Goal: Information Seeking & Learning: Find specific fact

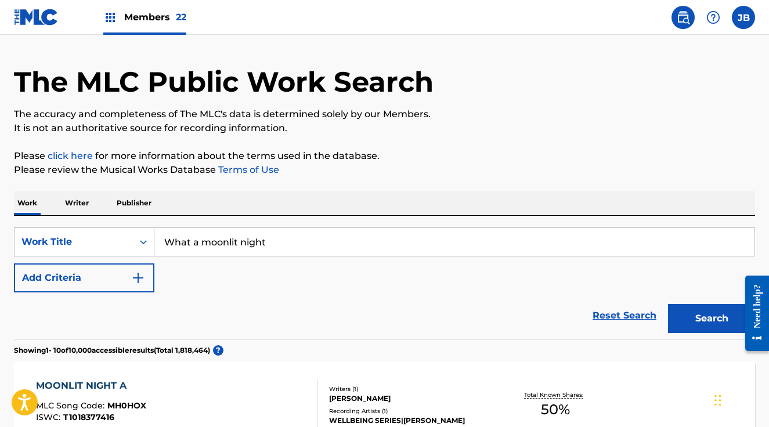
click at [154, 17] on span "Members 22" at bounding box center [155, 16] width 62 height 13
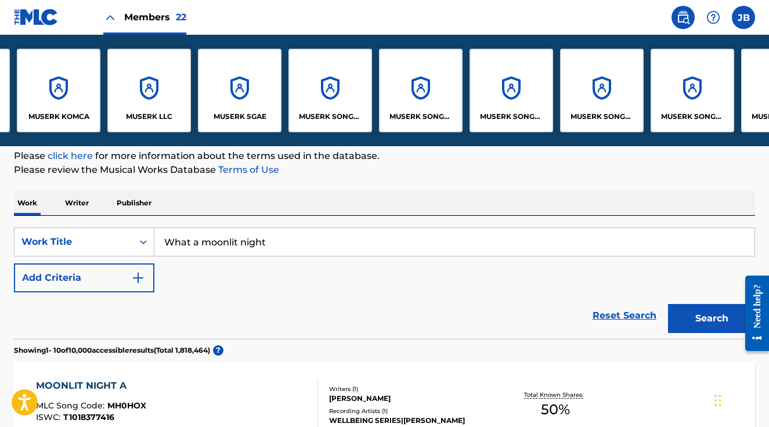
scroll to position [0, 597]
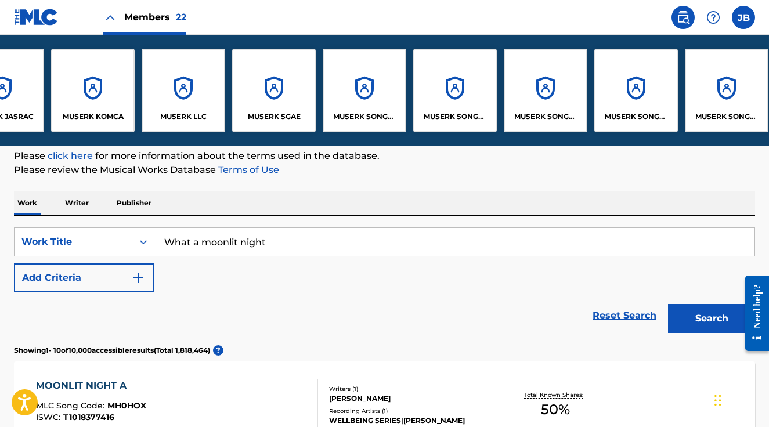
click at [210, 84] on div "MUSERK LLC" at bounding box center [184, 91] width 84 height 84
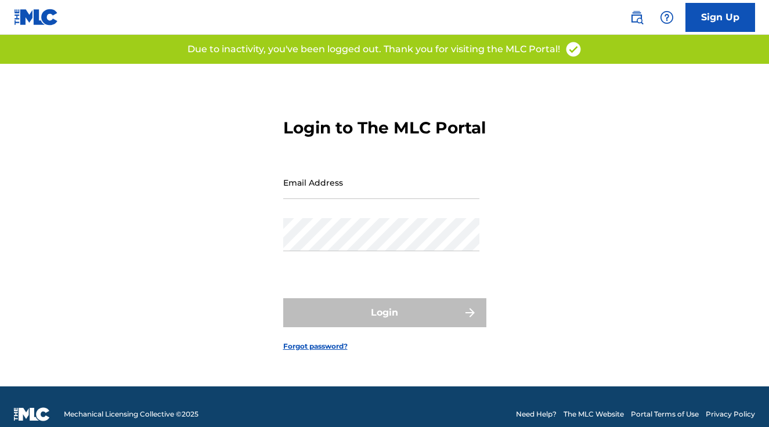
type input "[PERSON_NAME][EMAIL_ADDRESS][PERSON_NAME][DOMAIN_NAME]"
click at [338, 191] on input "[PERSON_NAME][EMAIL_ADDRESS][PERSON_NAME][DOMAIN_NAME]" at bounding box center [381, 182] width 196 height 33
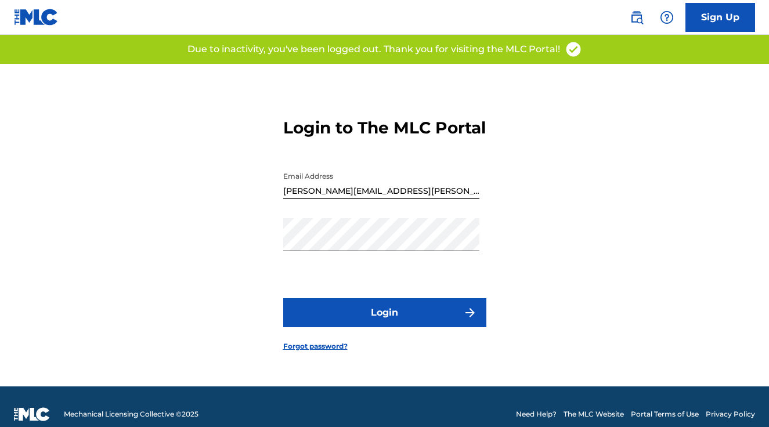
scroll to position [1, 0]
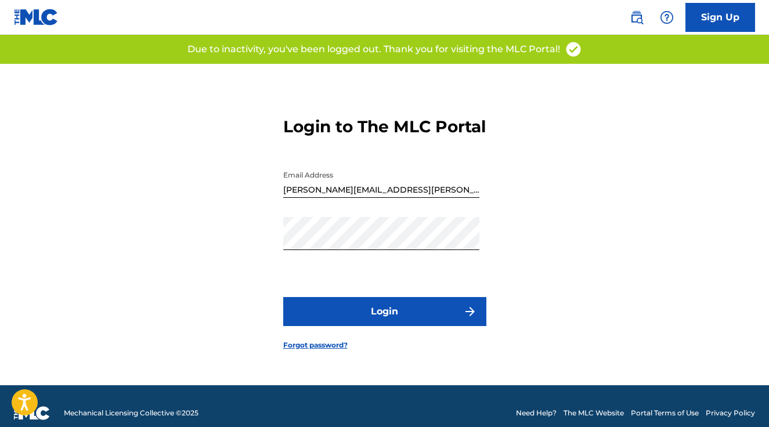
click at [254, 183] on div "Login to The MLC Portal Email Address [PERSON_NAME][EMAIL_ADDRESS][PERSON_NAME]…" at bounding box center [384, 224] width 769 height 323
click at [345, 316] on button "Login" at bounding box center [384, 311] width 203 height 29
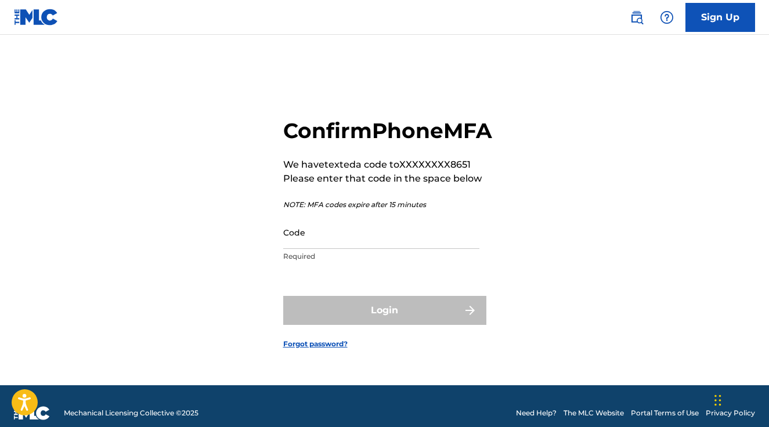
click at [37, 28] on link at bounding box center [36, 17] width 45 height 34
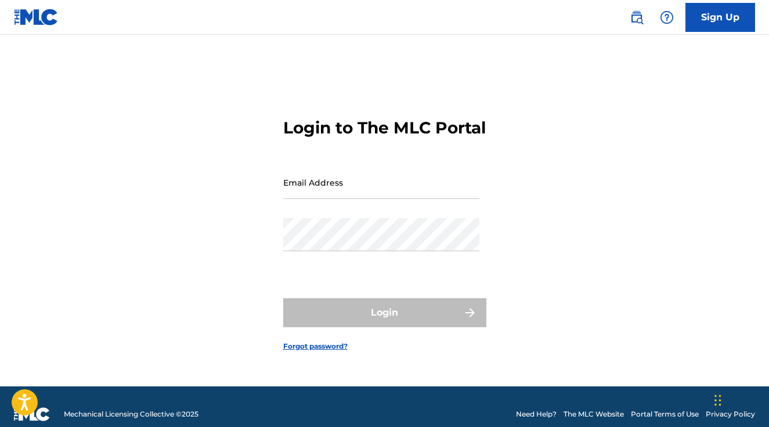
type input "[PERSON_NAME][EMAIL_ADDRESS][PERSON_NAME][DOMAIN_NAME]"
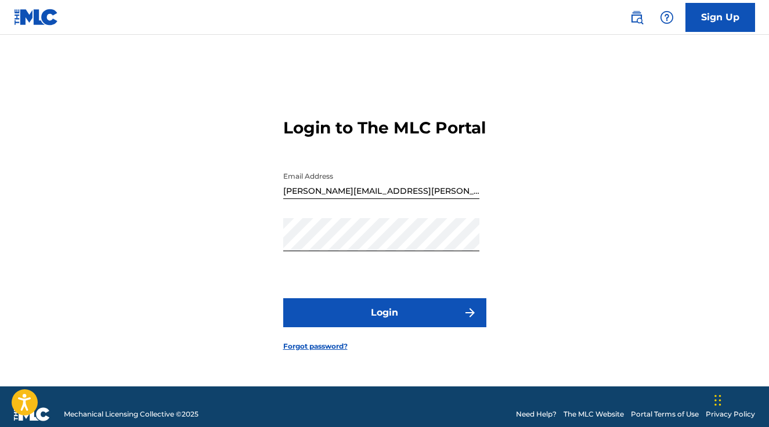
click at [404, 325] on button "Login" at bounding box center [384, 312] width 203 height 29
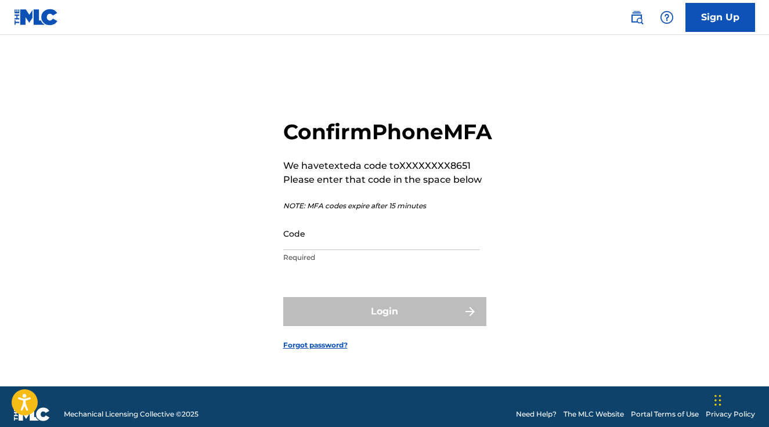
drag, startPoint x: 325, startPoint y: 247, endPoint x: 328, endPoint y: 265, distance: 18.2
click at [324, 247] on input "Code" at bounding box center [381, 233] width 196 height 33
click at [358, 250] on input "Code" at bounding box center [381, 233] width 196 height 33
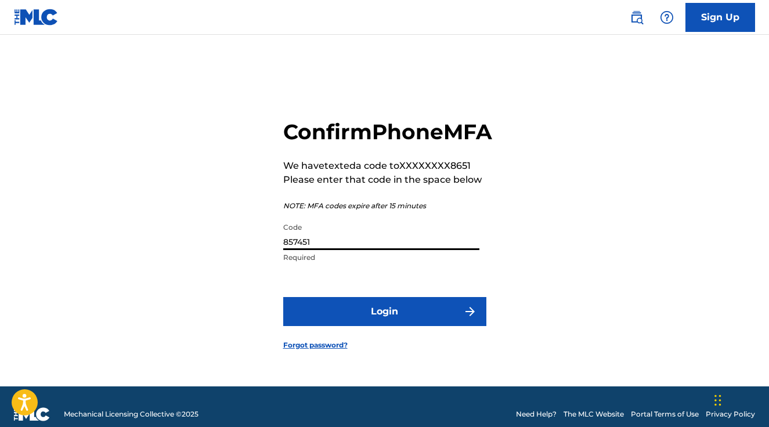
type input "857451"
click at [283, 297] on button "Login" at bounding box center [384, 311] width 203 height 29
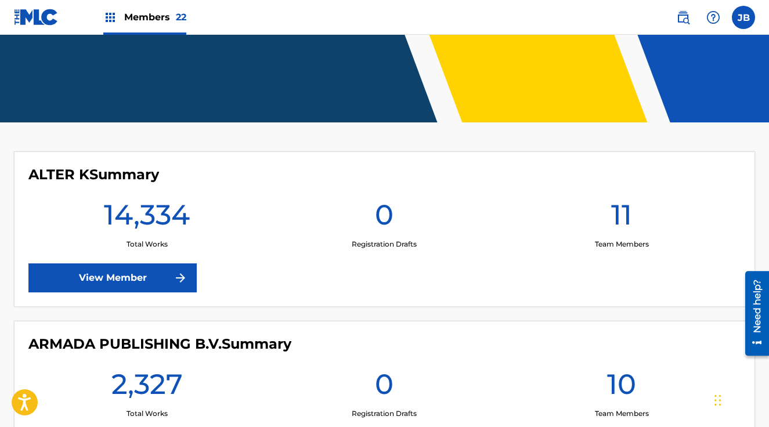
click at [156, 25] on div "Members 22" at bounding box center [144, 17] width 83 height 34
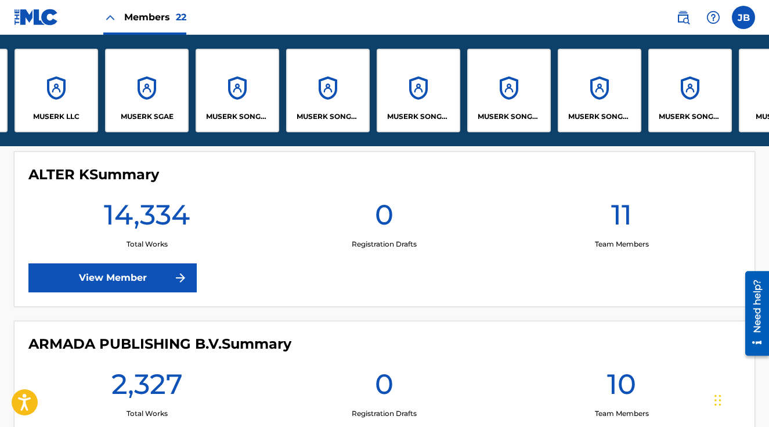
scroll to position [0, 727]
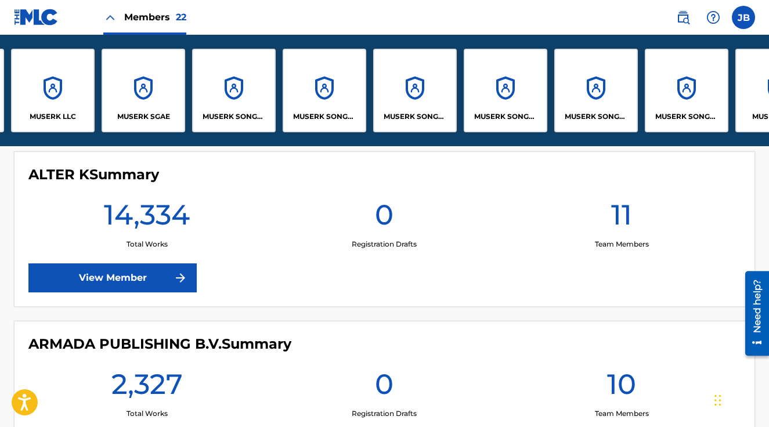
click at [328, 104] on div "MUSERK SONGS OF COLLAB ASIA" at bounding box center [325, 91] width 84 height 84
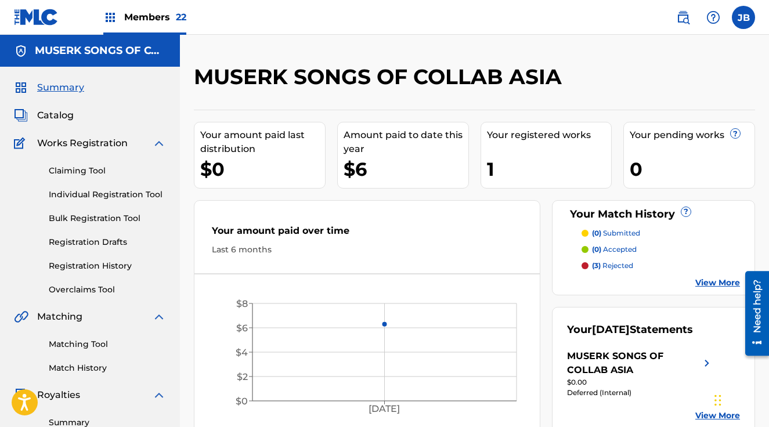
click at [141, 16] on span "Members 22" at bounding box center [155, 16] width 62 height 13
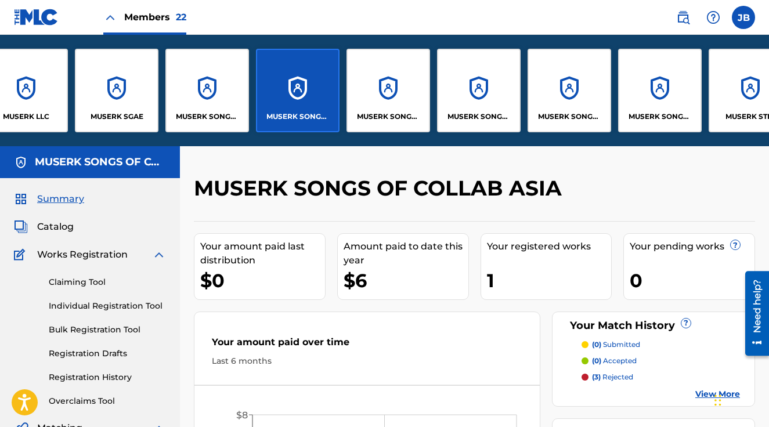
scroll to position [0, 795]
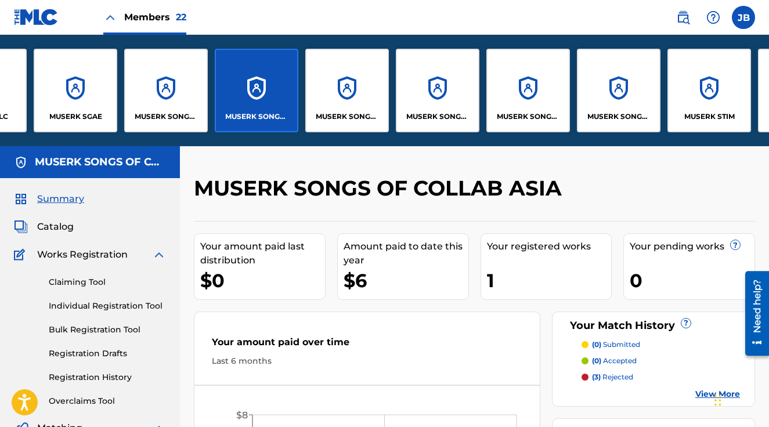
click at [370, 82] on div "MUSERK SONGS OF CREABLE" at bounding box center [347, 91] width 84 height 84
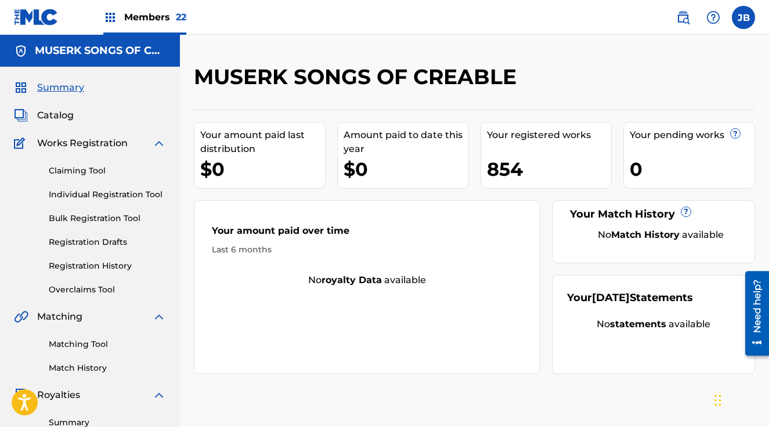
click at [127, 20] on span "Members 22" at bounding box center [155, 16] width 62 height 13
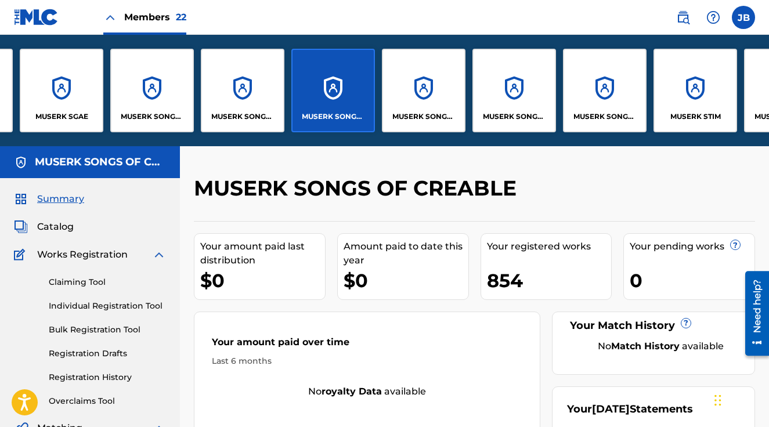
scroll to position [0, 893]
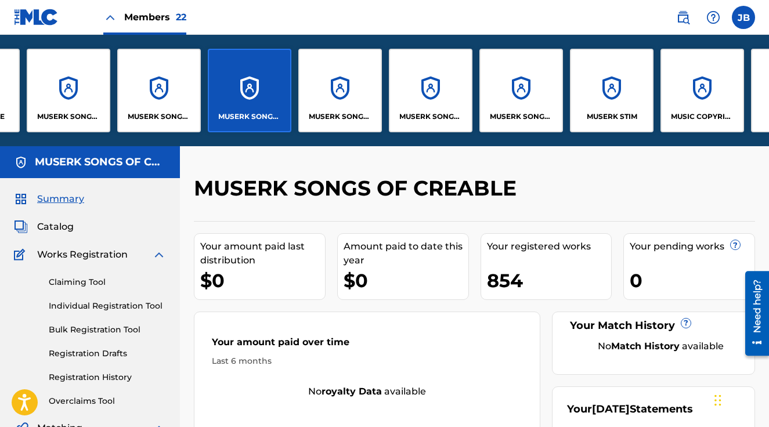
click at [345, 86] on div "MUSERK SONGS OF LAST DINOS" at bounding box center [340, 91] width 84 height 84
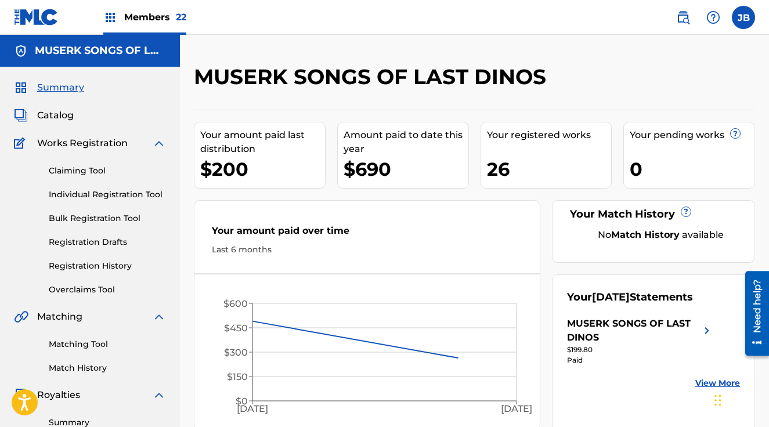
click at [169, 22] on span "Members 22" at bounding box center [155, 16] width 62 height 13
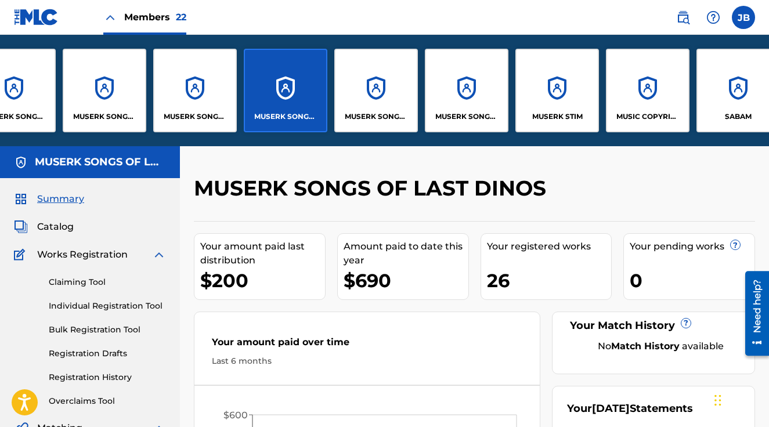
scroll to position [0, 976]
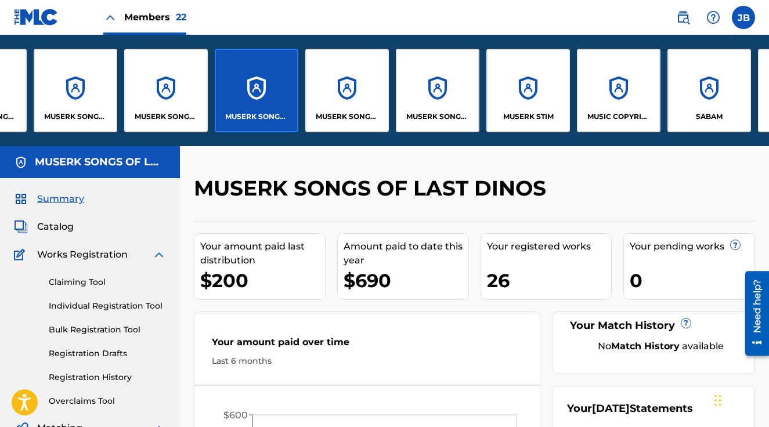
click at [353, 89] on div "MUSERK SONGS OF ONE-STOP-MUSIC" at bounding box center [347, 91] width 84 height 84
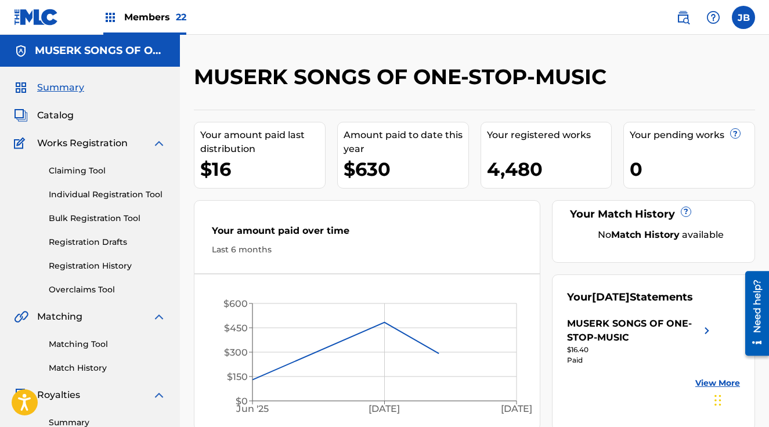
drag, startPoint x: 109, startPoint y: 11, endPoint x: 120, endPoint y: 15, distance: 12.3
click at [109, 11] on img at bounding box center [110, 17] width 14 height 14
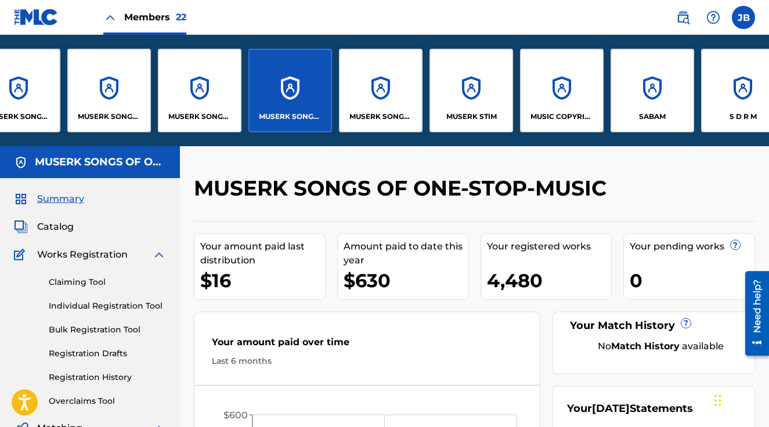
scroll to position [0, 1041]
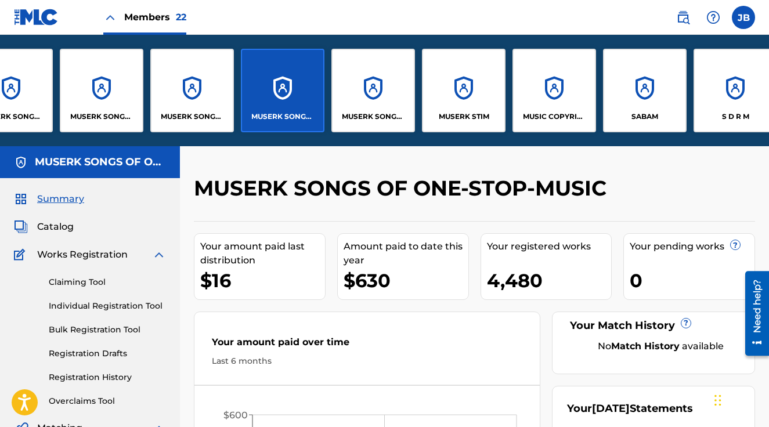
click at [358, 83] on div "MUSERK SONGS OF PRIDE" at bounding box center [373, 91] width 84 height 84
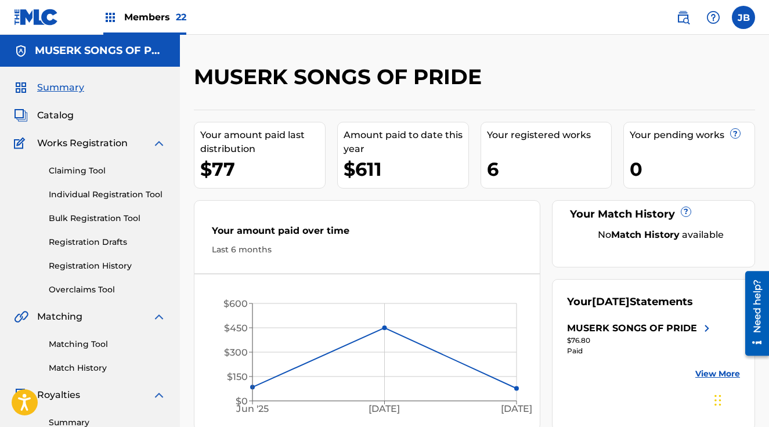
click at [132, 20] on span "Members 22" at bounding box center [155, 16] width 62 height 13
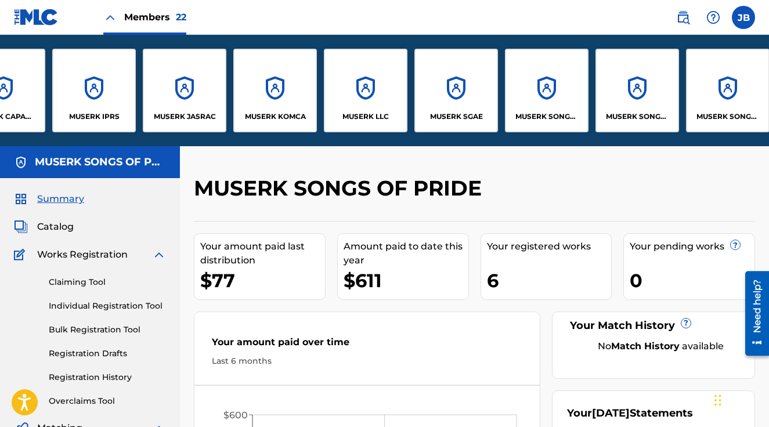
scroll to position [0, 359]
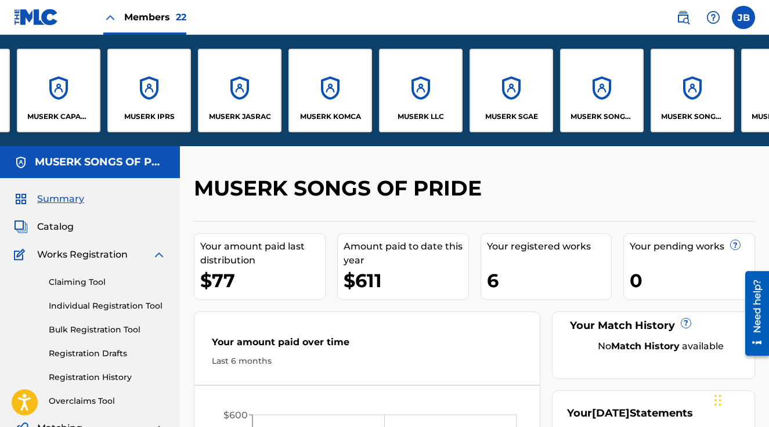
click at [394, 84] on div "MUSERK LLC" at bounding box center [421, 91] width 84 height 84
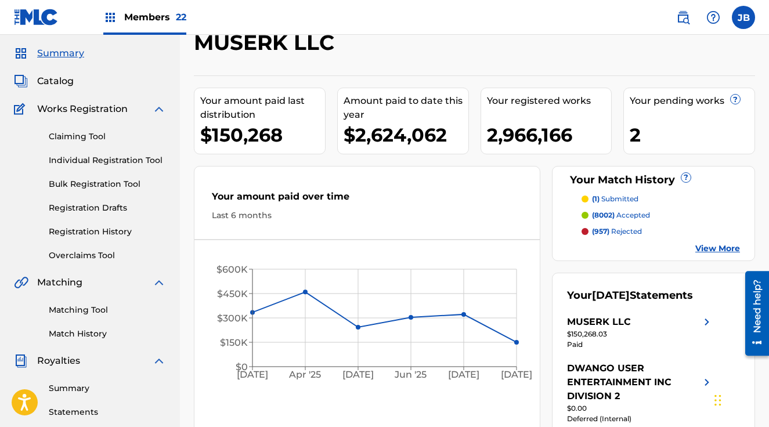
scroll to position [59, 0]
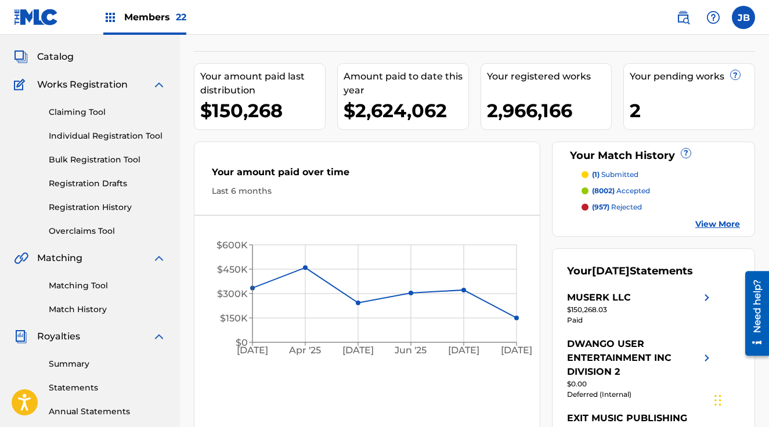
click at [685, 17] on img at bounding box center [683, 17] width 14 height 14
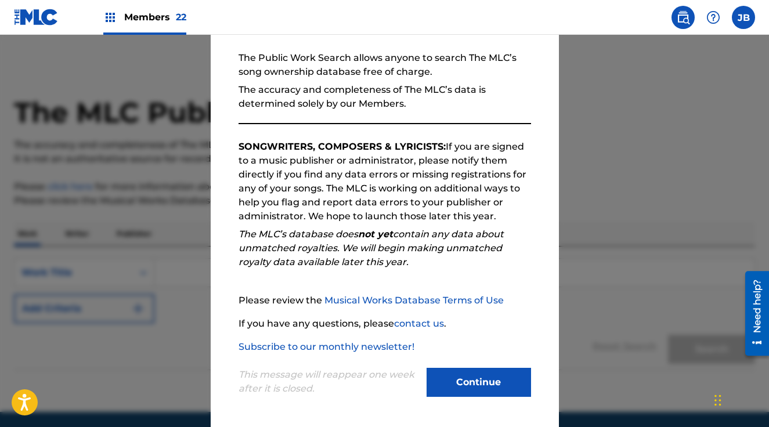
scroll to position [104, 0]
click at [465, 385] on button "Continue" at bounding box center [479, 381] width 104 height 29
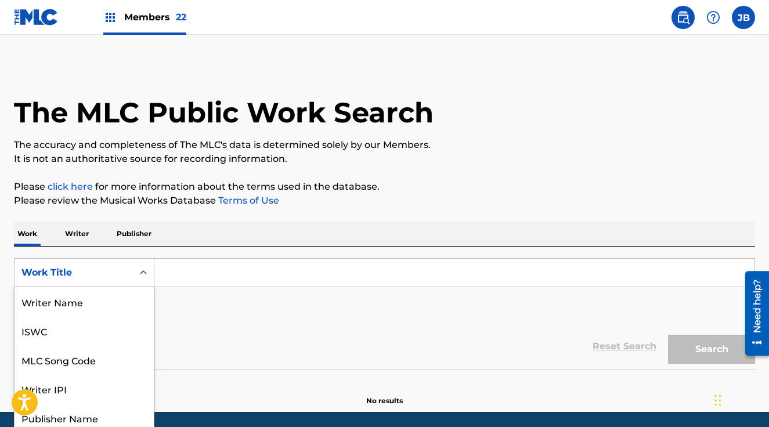
scroll to position [31, 0]
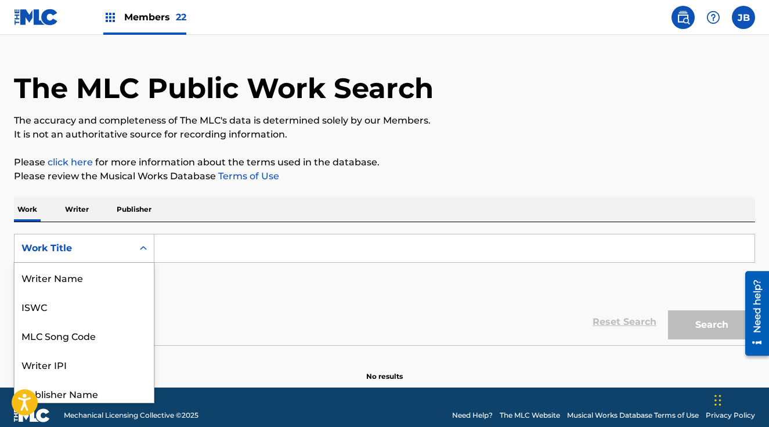
click at [146, 263] on div "Work Title selected, 8 of 8. 8 results available. Use Up and Down to choose opt…" at bounding box center [84, 248] width 140 height 29
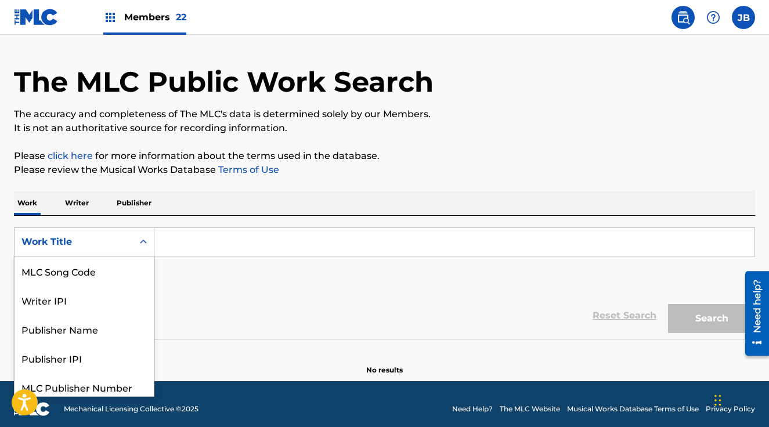
scroll to position [35, 0]
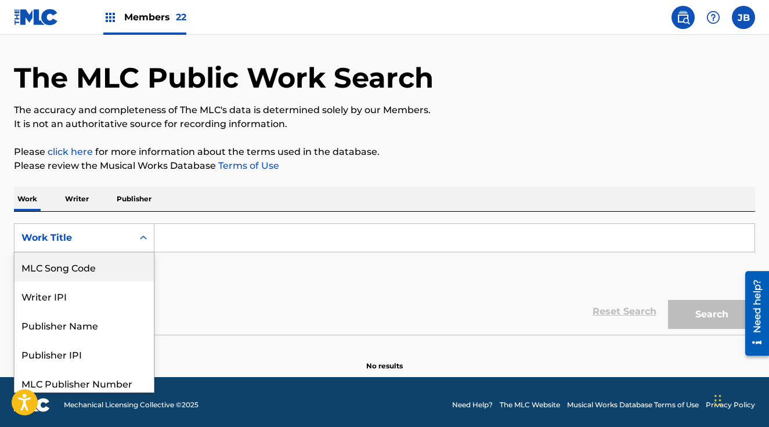
click at [81, 268] on div "MLC Song Code" at bounding box center [84, 266] width 139 height 29
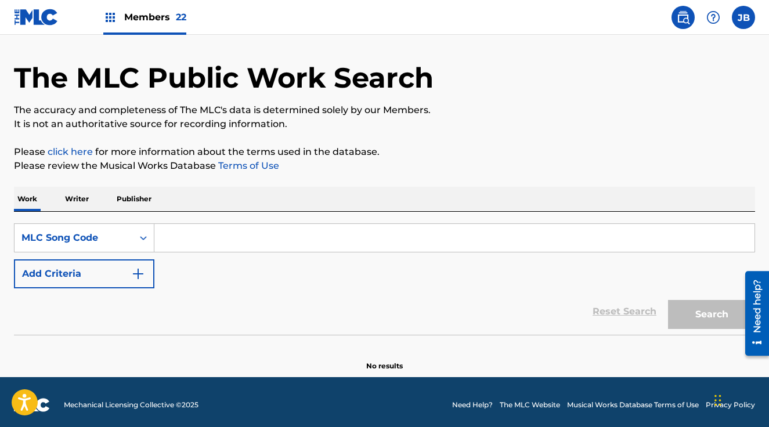
click at [187, 236] on input "Search Form" at bounding box center [454, 238] width 600 height 28
paste input "SH6U4O"
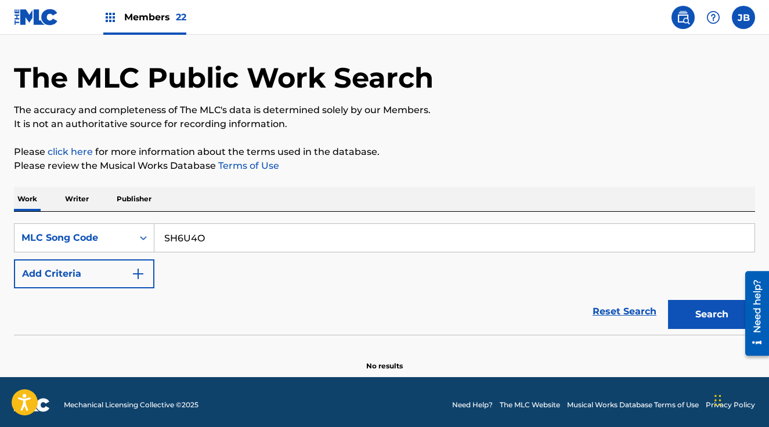
type input "SH6U4O"
click at [702, 314] on button "Search" at bounding box center [711, 314] width 87 height 29
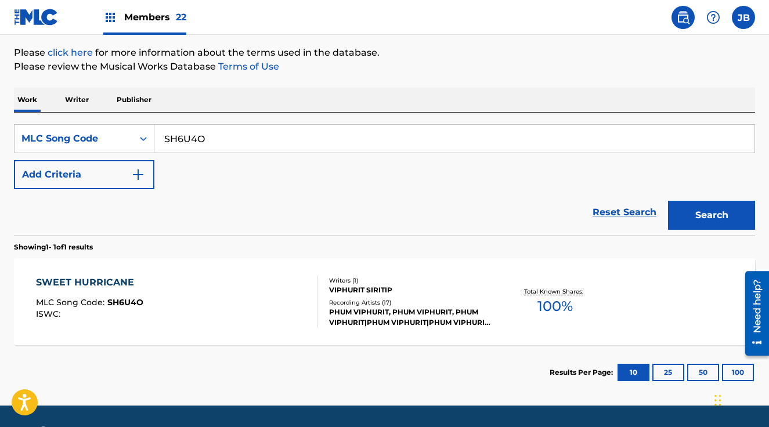
scroll to position [168, 0]
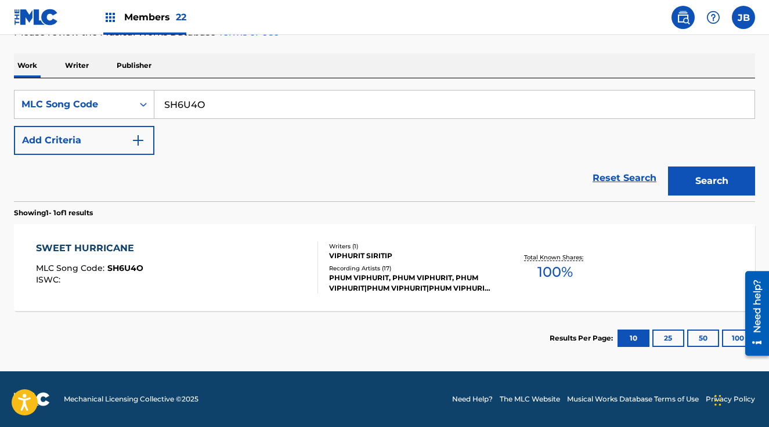
click at [189, 276] on div "SWEET HURRICANE MLC Song Code : SH6U4O ISWC :" at bounding box center [177, 267] width 282 height 52
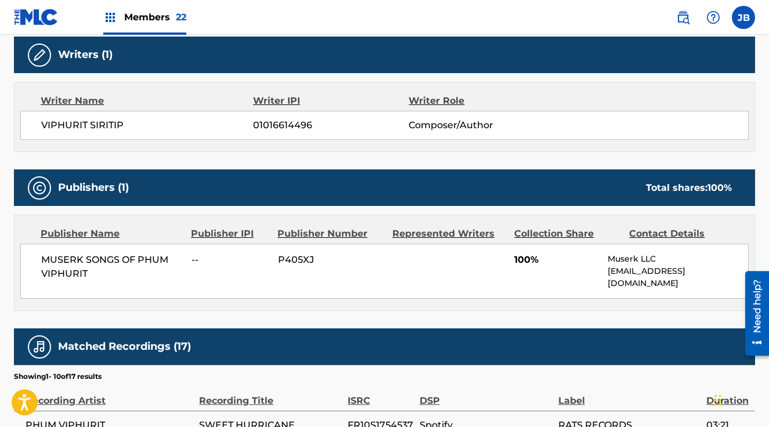
scroll to position [371, 0]
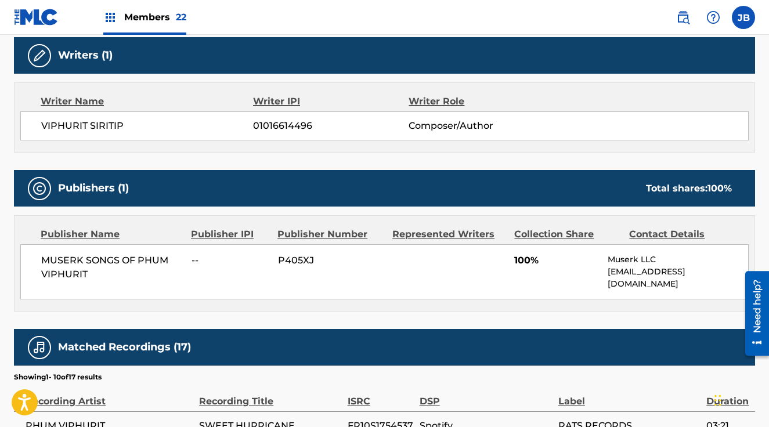
click at [297, 257] on span "P405XJ" at bounding box center [331, 261] width 106 height 14
copy span "P405XJ"
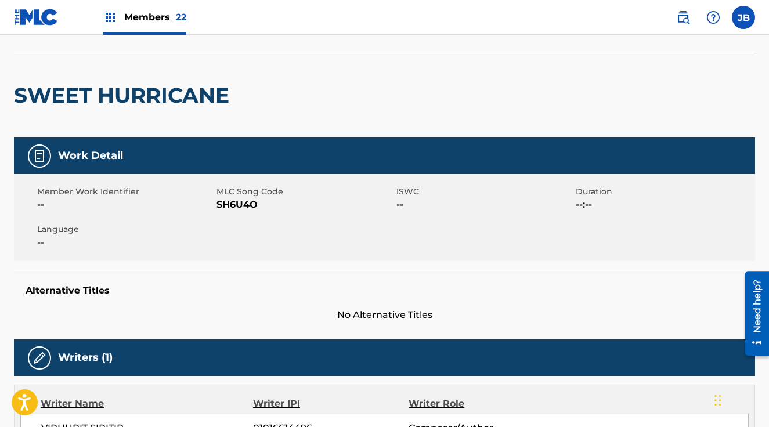
scroll to position [46, 0]
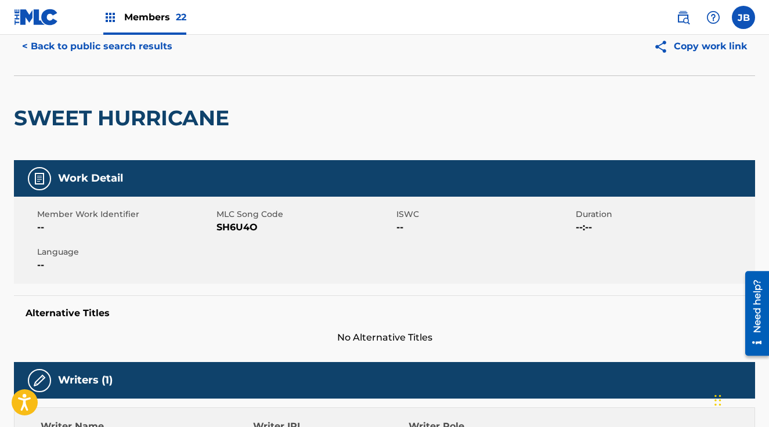
click at [235, 231] on span "SH6U4O" at bounding box center [305, 228] width 176 height 14
copy span "SH6U4O"
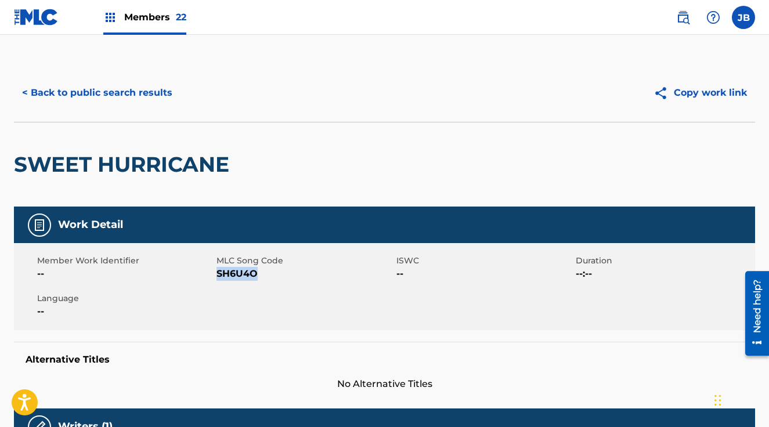
click at [104, 92] on button "< Back to public search results" at bounding box center [97, 92] width 167 height 29
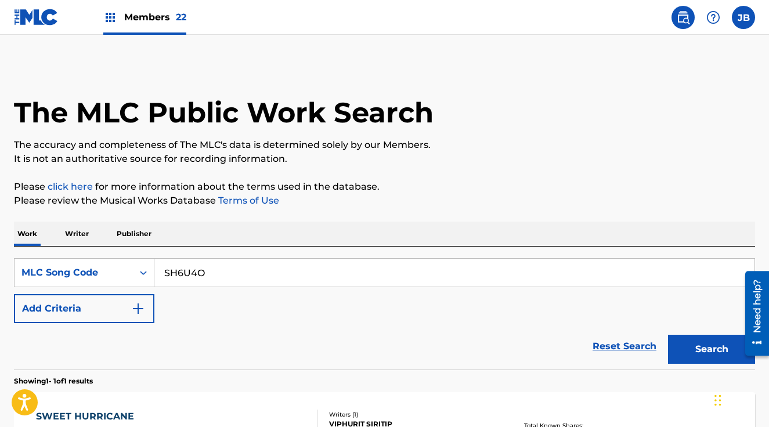
scroll to position [138, 0]
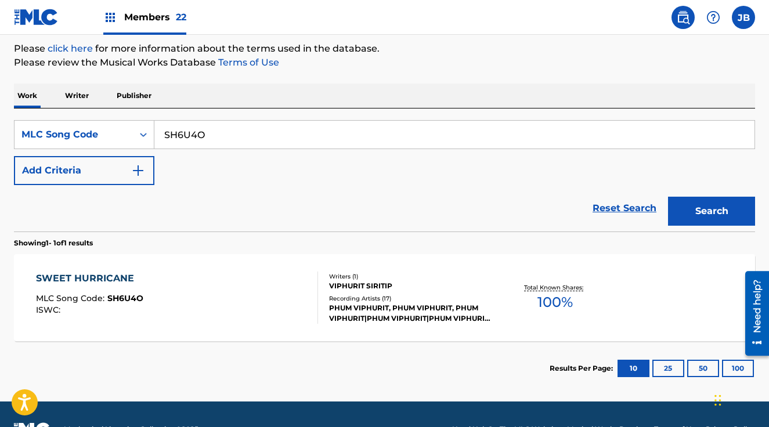
click at [309, 140] on input "SH6U4O" at bounding box center [454, 135] width 600 height 28
click at [309, 141] on input "SH6U4O" at bounding box center [454, 135] width 600 height 28
click at [309, 140] on input "SH6U4O" at bounding box center [454, 135] width 600 height 28
paste input "AD KIWIS"
type input "SAD KIWIS"
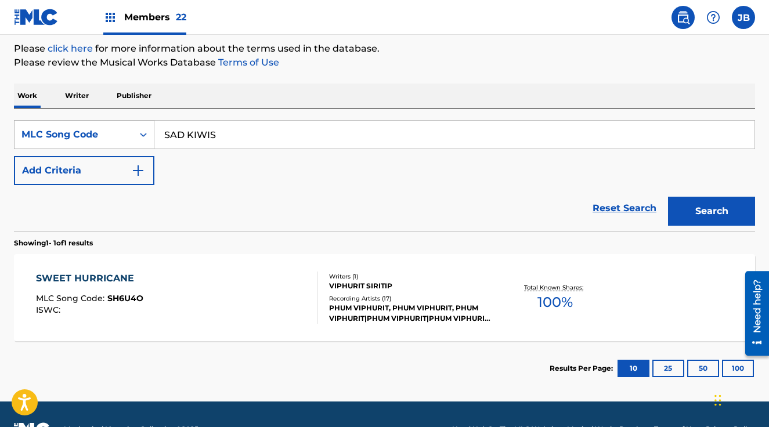
click at [105, 132] on div "MLC Song Code" at bounding box center [73, 135] width 104 height 14
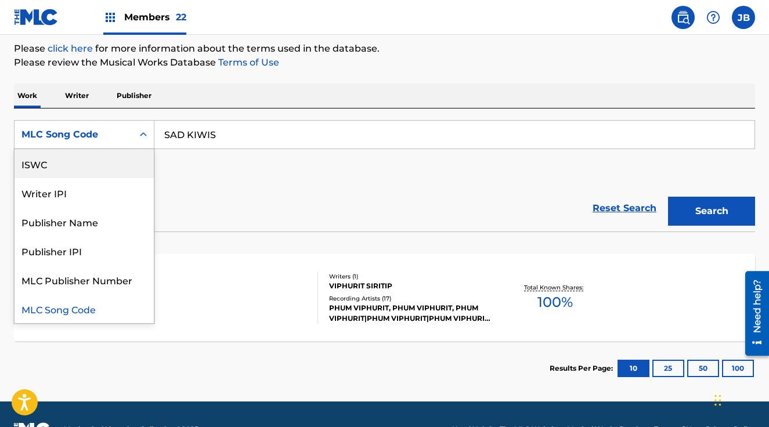
scroll to position [0, 0]
drag, startPoint x: 78, startPoint y: 163, endPoint x: 85, endPoint y: 163, distance: 6.4
click at [78, 163] on div "Work Title" at bounding box center [84, 163] width 139 height 29
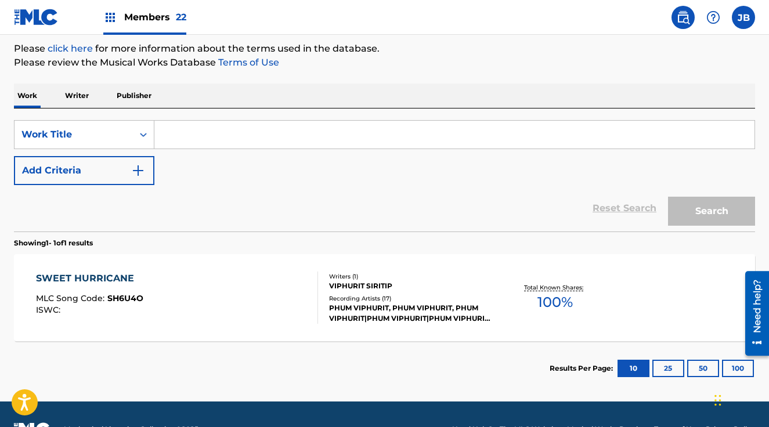
click at [209, 128] on input "Search Form" at bounding box center [454, 135] width 600 height 28
paste input "SAD KIWIS"
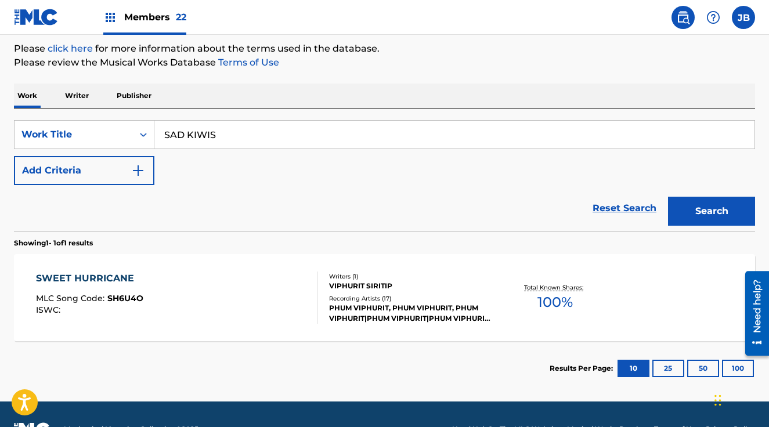
type input "SAD KIWIS"
click at [693, 215] on button "Search" at bounding box center [711, 211] width 87 height 29
